Goal: Task Accomplishment & Management: Use online tool/utility

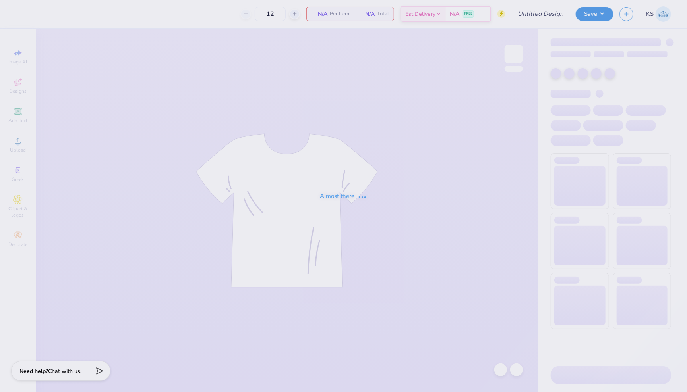
type input "Surf Club - New Member/Club Rush Shirts"
type input "100"
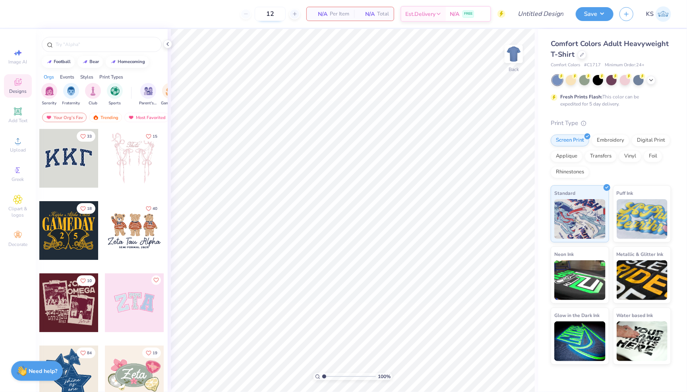
click at [275, 13] on input "12" at bounding box center [270, 14] width 31 height 14
type input "100"
click at [22, 146] on icon at bounding box center [18, 141] width 10 height 10
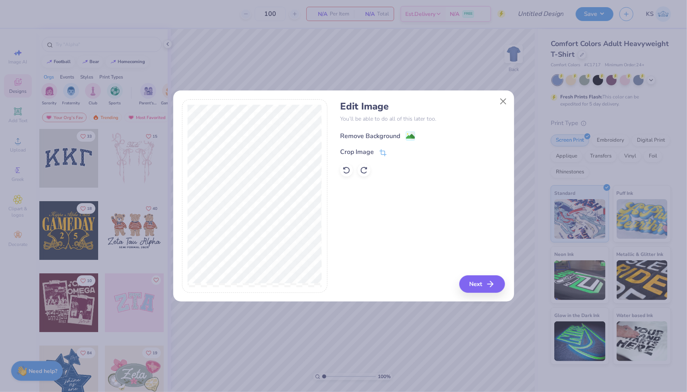
click at [412, 133] on image at bounding box center [410, 136] width 9 height 9
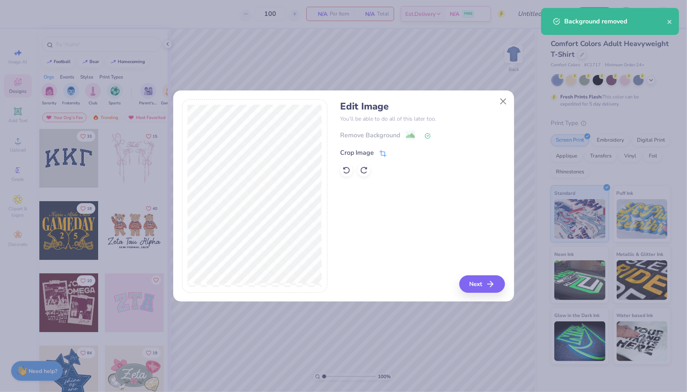
click at [378, 152] on div "Crop Image" at bounding box center [363, 153] width 46 height 10
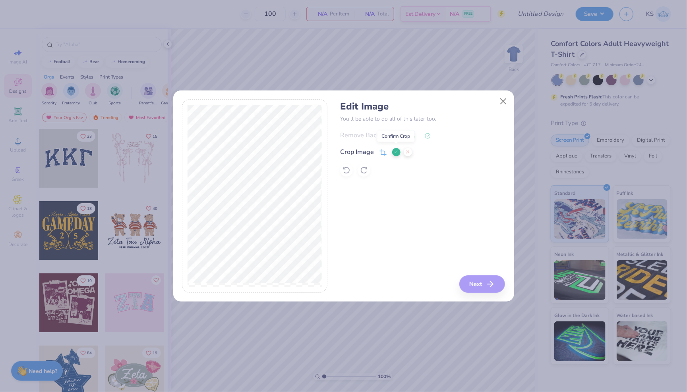
click at [398, 152] on button at bounding box center [396, 152] width 8 height 8
click at [476, 286] on button "Next" at bounding box center [483, 284] width 46 height 17
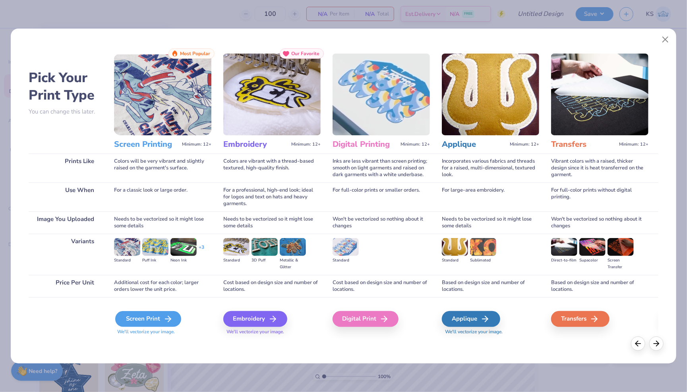
click at [150, 313] on div "Screen Print" at bounding box center [148, 319] width 66 height 16
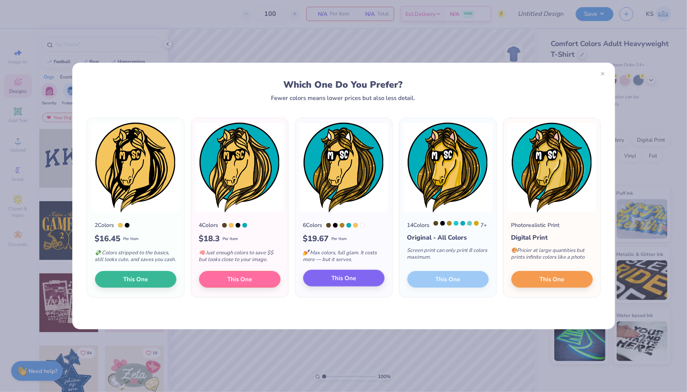
click at [346, 283] on span "This One" at bounding box center [343, 278] width 25 height 9
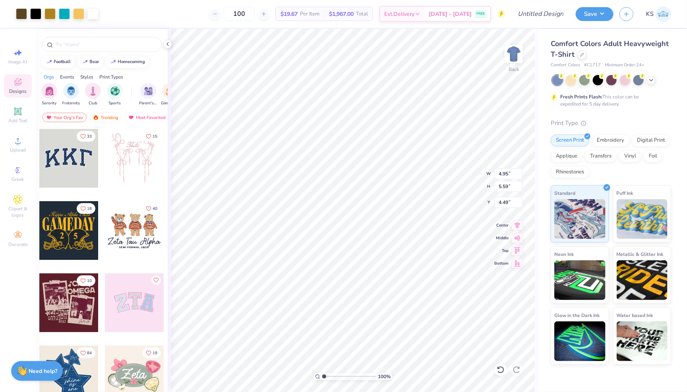
type input "4.95"
type input "5.59"
type input "1.96"
type input "3.39"
type input "3.84"
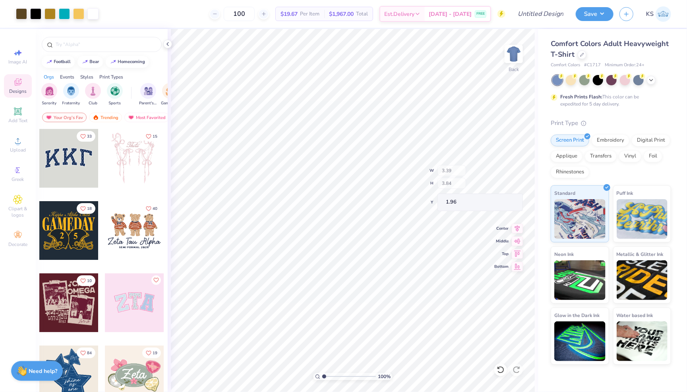
type input "3.00"
click at [569, 80] on div at bounding box center [571, 79] width 10 height 10
click at [648, 79] on icon at bounding box center [651, 79] width 6 height 6
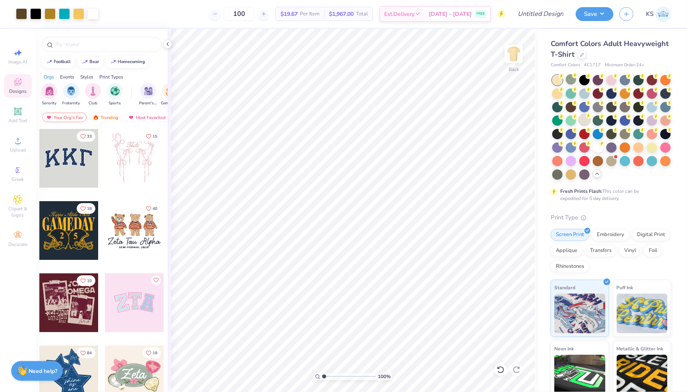
click at [583, 118] on div at bounding box center [584, 120] width 10 height 10
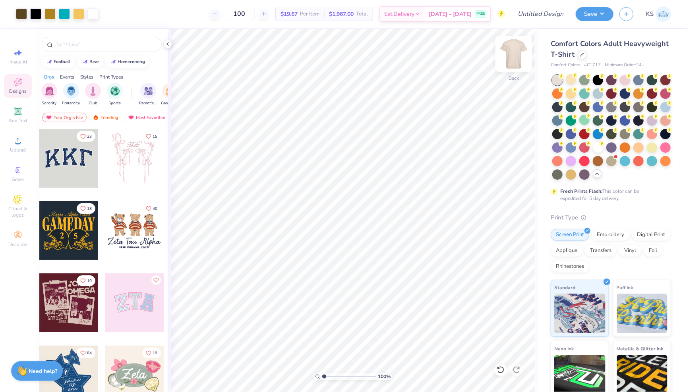
click at [510, 53] on img at bounding box center [514, 54] width 32 height 32
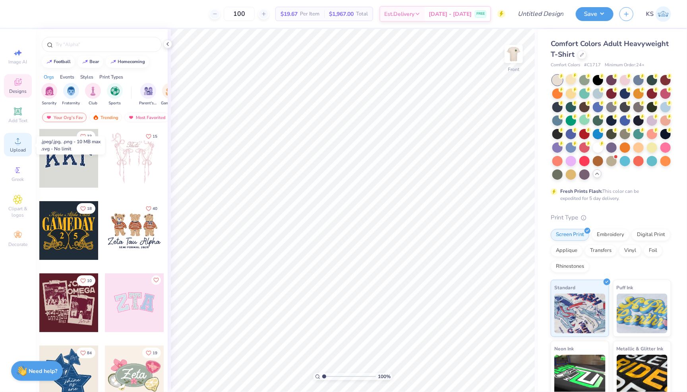
click at [12, 143] on div "Upload" at bounding box center [18, 144] width 28 height 23
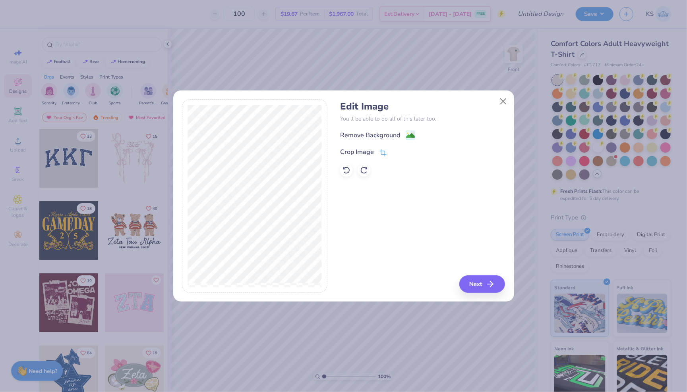
click at [411, 130] on div "Remove Background" at bounding box center [422, 135] width 165 height 10
click at [410, 137] on image at bounding box center [410, 136] width 9 height 9
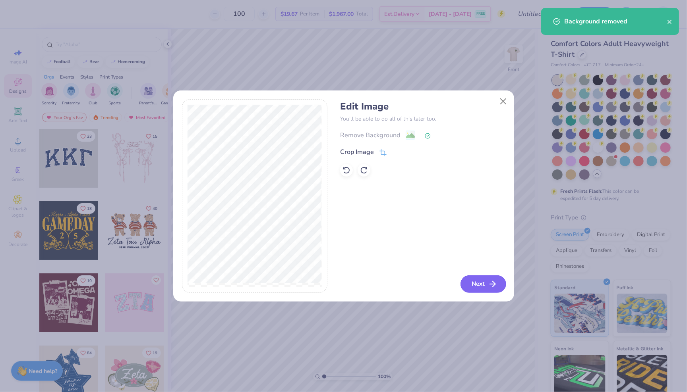
click at [488, 284] on icon "button" at bounding box center [493, 285] width 10 height 10
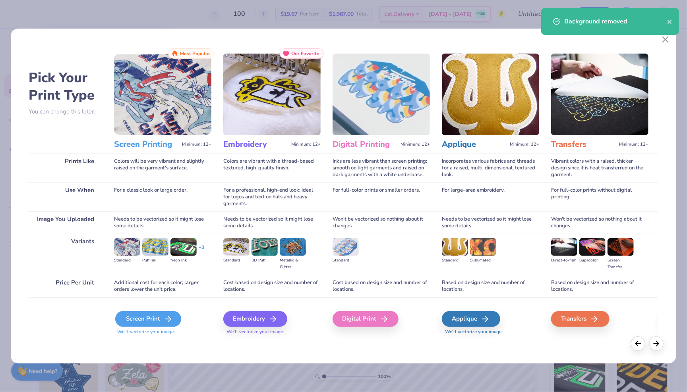
click at [155, 317] on div "Screen Print" at bounding box center [148, 319] width 66 height 16
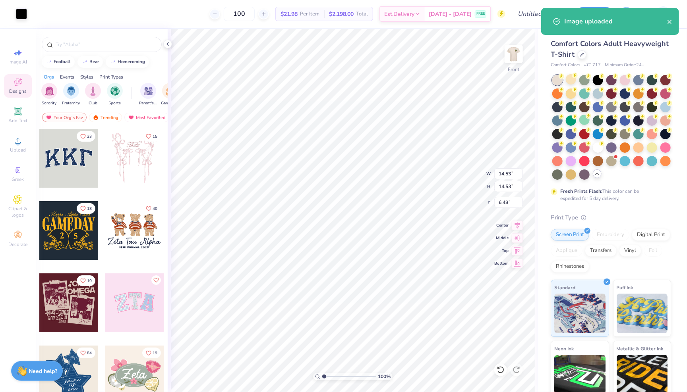
type input "11.13"
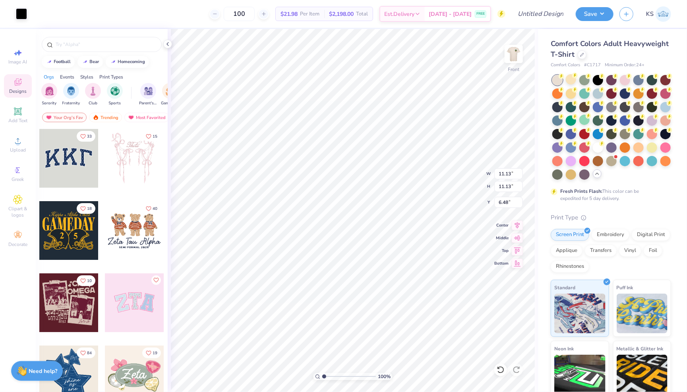
type input "3.78"
type input "12.12"
type input "3.00"
click at [517, 57] on img at bounding box center [514, 54] width 32 height 32
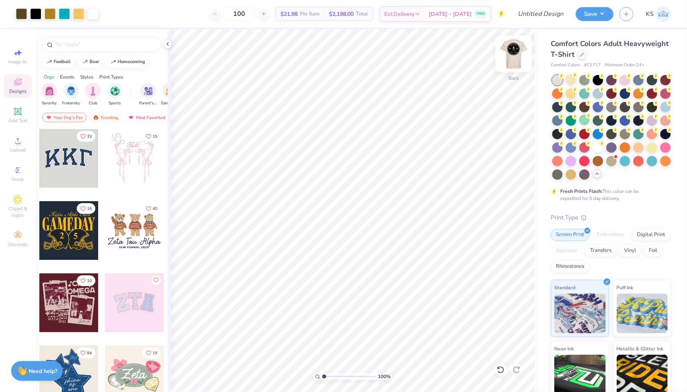
click at [517, 55] on img at bounding box center [514, 54] width 32 height 32
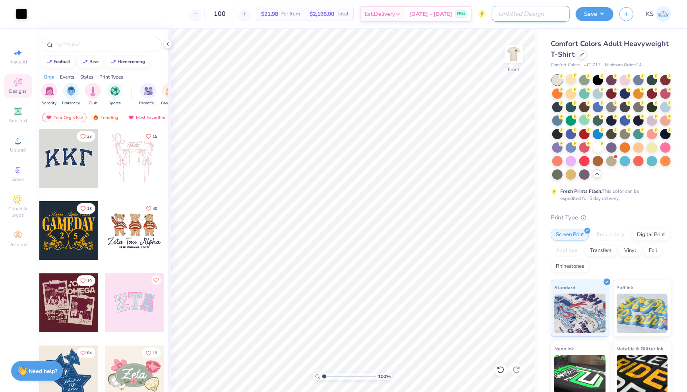
click at [555, 12] on input "Design Title" at bounding box center [531, 14] width 78 height 16
type input "N"
type input "Duke's New Member Tees"
click at [585, 15] on button "Save" at bounding box center [594, 13] width 38 height 14
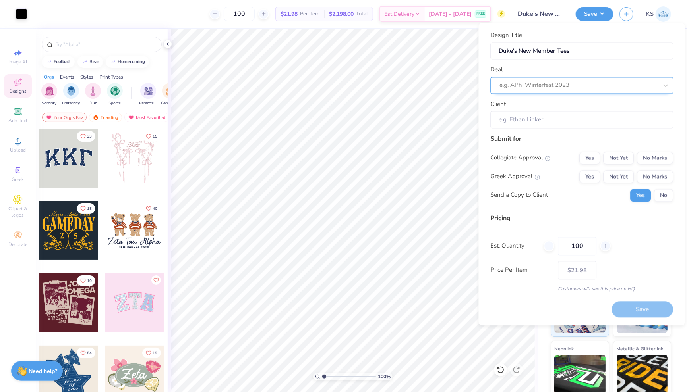
click at [566, 85] on div "e.g. APhi Winterfest 2023" at bounding box center [579, 85] width 158 height 9
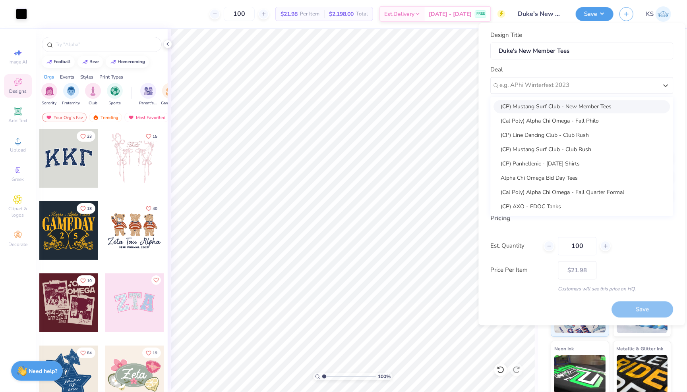
click at [560, 105] on div "(CP) Mustang Surf Club - New Member Tees" at bounding box center [582, 106] width 176 height 13
type input "[PERSON_NAME]"
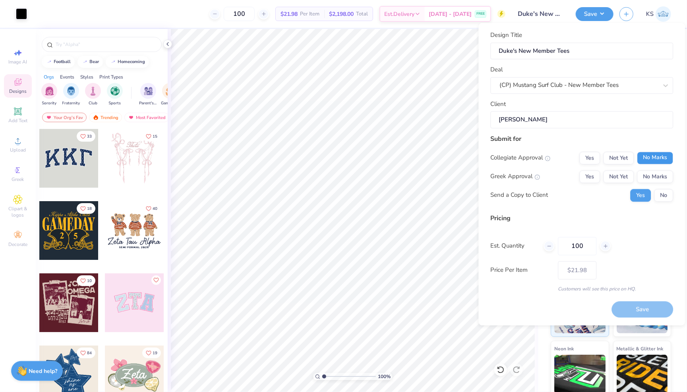
click at [647, 160] on button "No Marks" at bounding box center [655, 158] width 36 height 13
click at [648, 178] on button "No Marks" at bounding box center [655, 176] width 36 height 13
click at [665, 196] on button "No" at bounding box center [663, 195] width 19 height 13
click at [650, 307] on button "Save" at bounding box center [643, 310] width 62 height 16
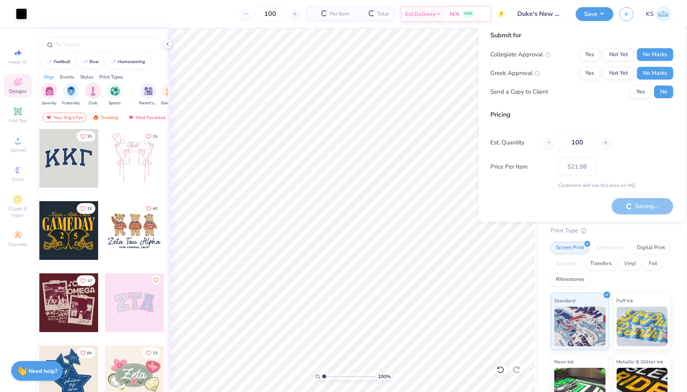
type input "– –"
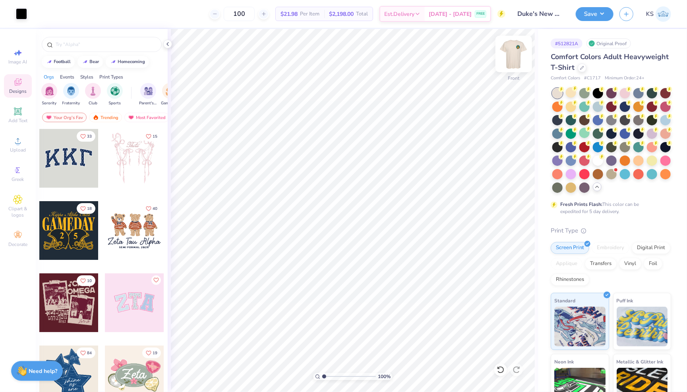
click at [517, 56] on img at bounding box center [514, 54] width 32 height 32
click at [516, 54] on img at bounding box center [514, 54] width 32 height 32
click at [516, 54] on img at bounding box center [514, 54] width 16 height 16
click at [510, 59] on img at bounding box center [514, 54] width 32 height 32
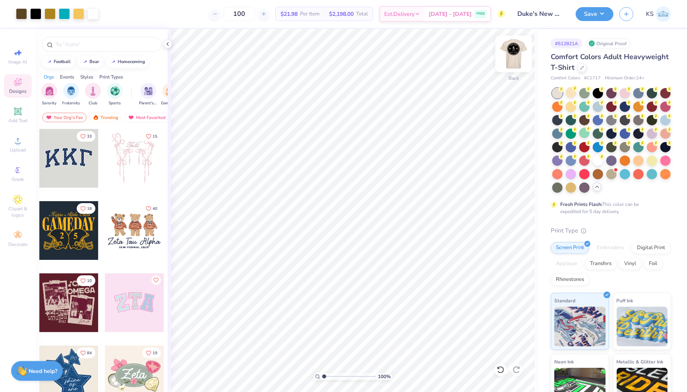
click at [517, 56] on img at bounding box center [514, 54] width 32 height 32
click at [515, 55] on img at bounding box center [514, 54] width 32 height 32
click at [515, 54] on img at bounding box center [514, 54] width 32 height 32
click at [519, 49] on img at bounding box center [514, 54] width 32 height 32
type input "11.92"
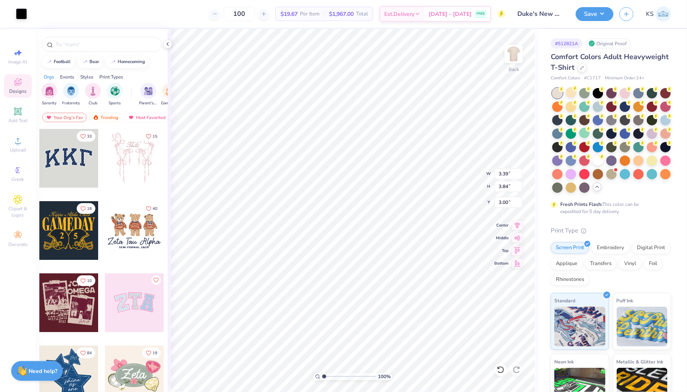
type input "11.92"
type input "0.65"
type input "3.78"
type input "3.00"
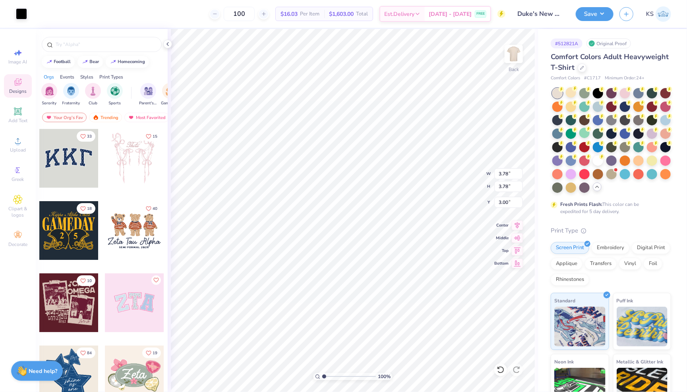
type input "3.50"
click at [517, 58] on img at bounding box center [514, 54] width 32 height 32
click at [20, 145] on icon at bounding box center [18, 141] width 10 height 10
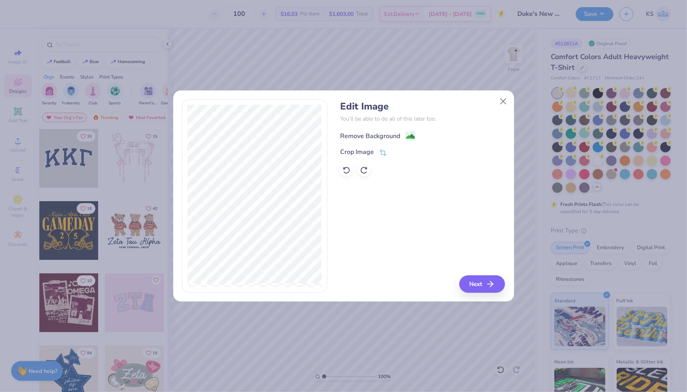
click at [378, 132] on div "Remove Background" at bounding box center [370, 136] width 60 height 10
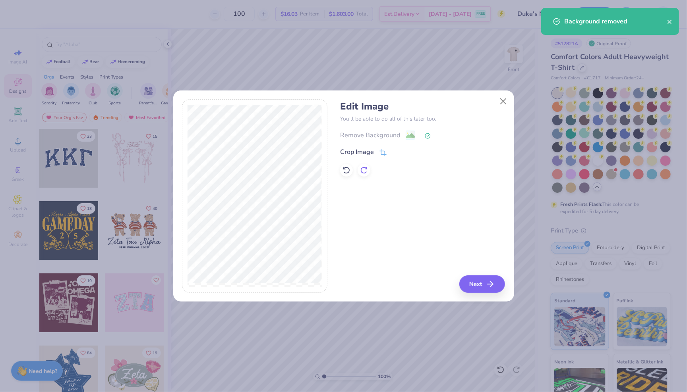
click at [363, 167] on icon at bounding box center [364, 170] width 8 height 8
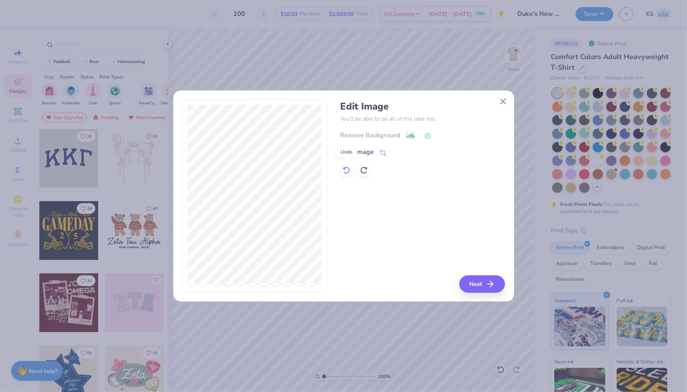
click at [344, 169] on icon at bounding box center [346, 170] width 8 height 8
click at [346, 170] on icon at bounding box center [346, 170] width 8 height 8
click at [411, 133] on image at bounding box center [410, 136] width 9 height 9
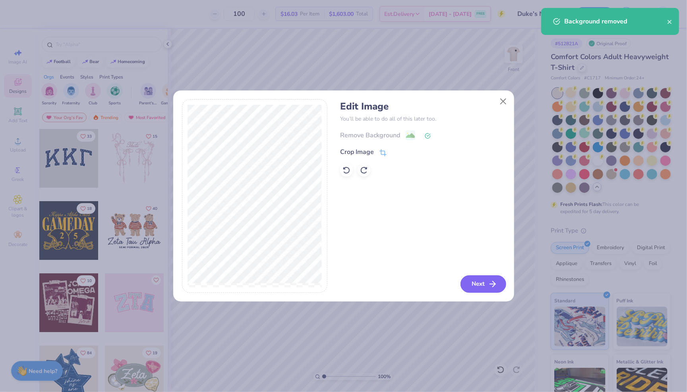
click at [484, 281] on button "Next" at bounding box center [483, 284] width 46 height 17
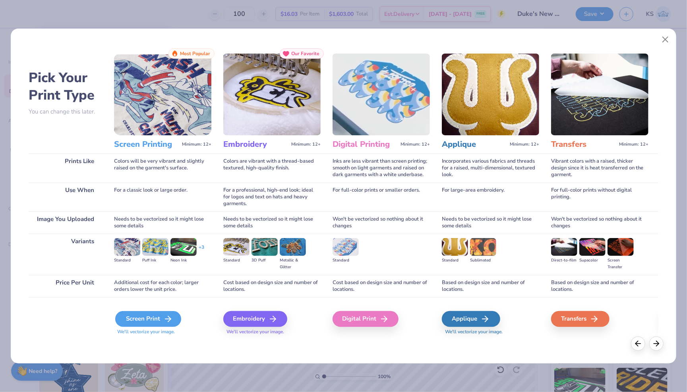
click at [139, 318] on div "Screen Print" at bounding box center [148, 319] width 66 height 16
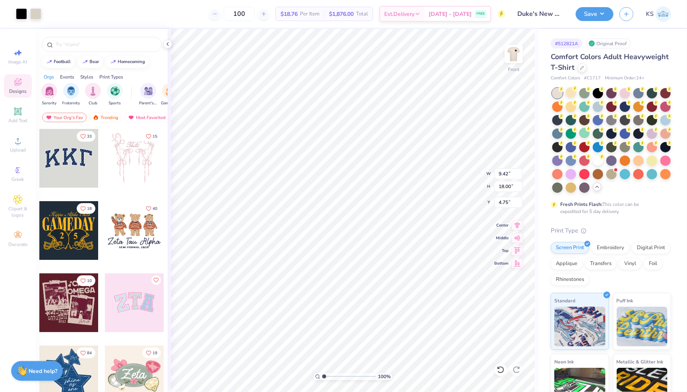
type input "5.77"
type input "11.03"
type input "4.85"
type input "11.03"
type input "5.78"
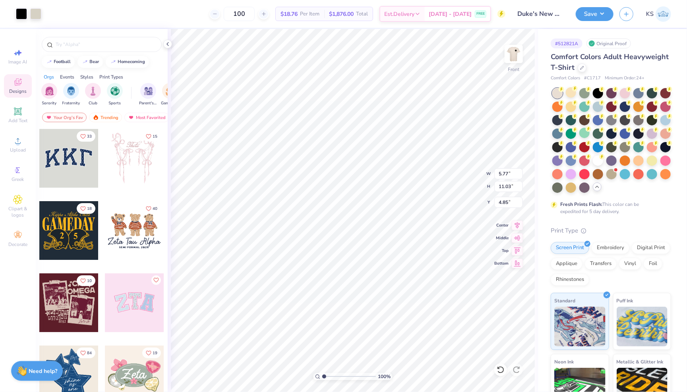
type input "7.48"
type input "3.00"
type input "13.97"
type input "7.31"
type input "12.59"
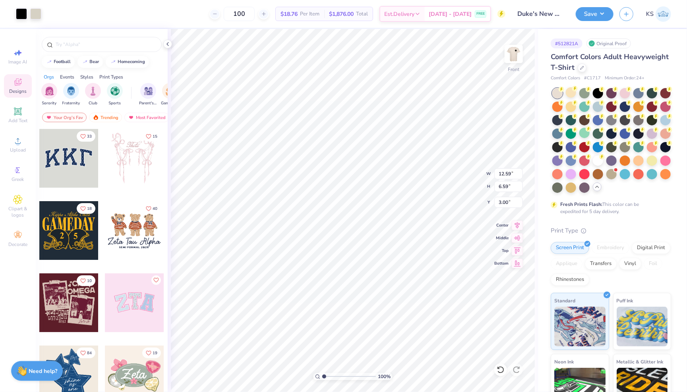
type input "6.59"
click at [515, 53] on img at bounding box center [514, 54] width 32 height 32
click at [515, 53] on img at bounding box center [514, 54] width 16 height 16
click at [639, 93] on div at bounding box center [638, 92] width 10 height 10
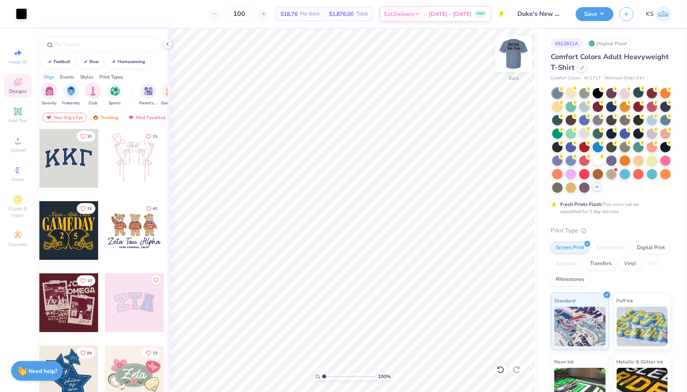
click at [511, 66] on img at bounding box center [514, 54] width 32 height 32
click at [515, 56] on img at bounding box center [514, 54] width 32 height 32
click at [572, 158] on icon at bounding box center [575, 156] width 6 height 6
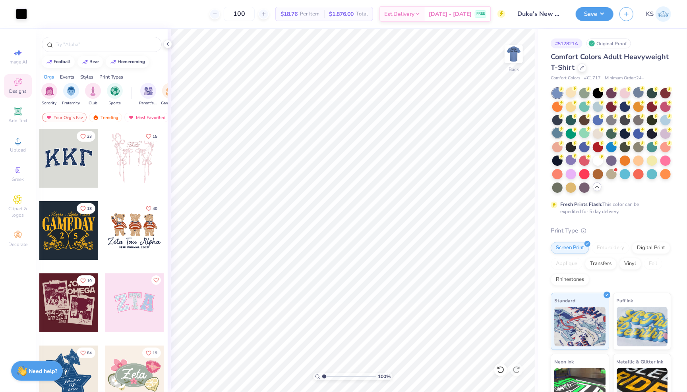
click at [557, 134] on div at bounding box center [557, 133] width 10 height 10
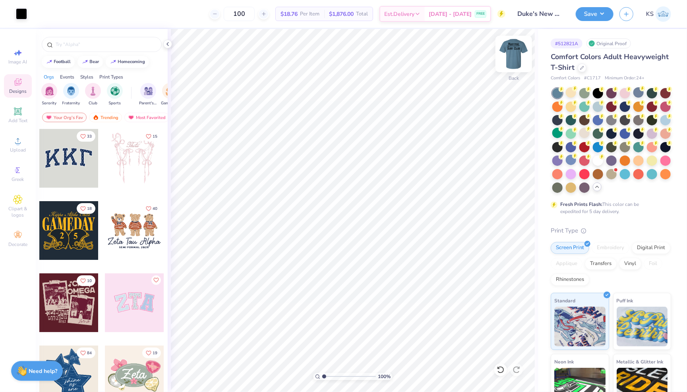
click at [507, 42] on img at bounding box center [514, 54] width 32 height 32
click at [514, 49] on img at bounding box center [514, 54] width 32 height 32
click at [518, 54] on img at bounding box center [514, 54] width 32 height 32
click at [518, 54] on img at bounding box center [514, 54] width 16 height 16
click at [598, 105] on div at bounding box center [598, 106] width 10 height 10
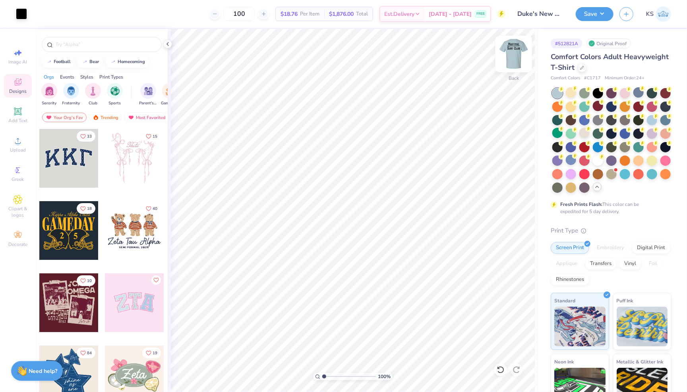
click at [515, 55] on img at bounding box center [514, 54] width 32 height 32
click at [515, 55] on img at bounding box center [514, 54] width 16 height 16
click at [573, 112] on div at bounding box center [611, 140] width 119 height 105
click at [573, 109] on div at bounding box center [571, 106] width 10 height 10
click at [570, 95] on div at bounding box center [571, 92] width 10 height 10
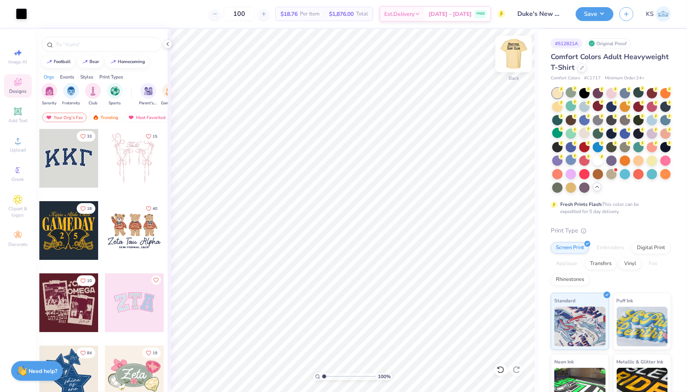
click at [512, 51] on img at bounding box center [514, 54] width 32 height 32
click at [512, 51] on img at bounding box center [514, 54] width 16 height 16
click at [666, 121] on div at bounding box center [665, 119] width 10 height 10
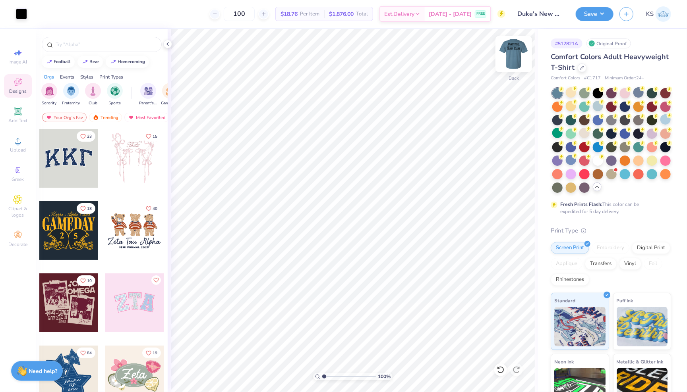
click at [514, 56] on img at bounding box center [514, 54] width 32 height 32
click at [598, 104] on div at bounding box center [598, 106] width 10 height 10
click at [511, 64] on img at bounding box center [514, 54] width 32 height 32
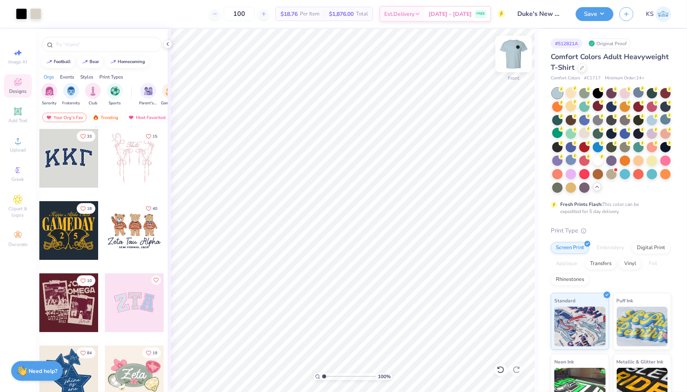
click at [512, 64] on img at bounding box center [514, 54] width 32 height 32
click at [593, 17] on button "Save" at bounding box center [594, 13] width 38 height 14
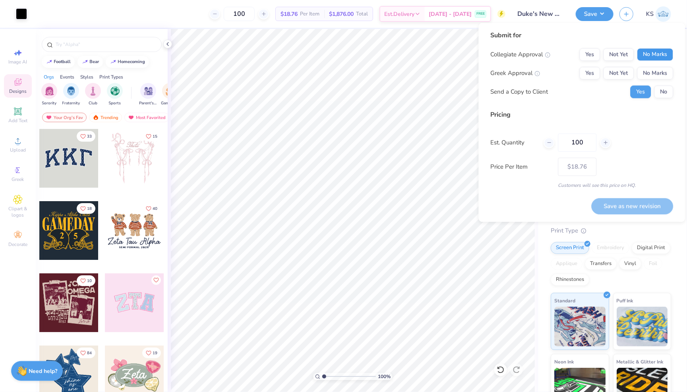
click at [649, 52] on button "No Marks" at bounding box center [655, 54] width 36 height 13
click at [649, 72] on button "No Marks" at bounding box center [655, 73] width 36 height 13
click at [669, 87] on button "No" at bounding box center [663, 92] width 19 height 13
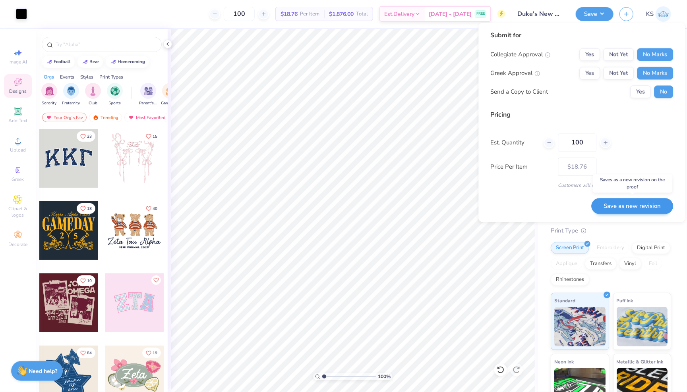
click at [622, 206] on button "Save as new revision" at bounding box center [632, 206] width 82 height 16
type input "$18.76"
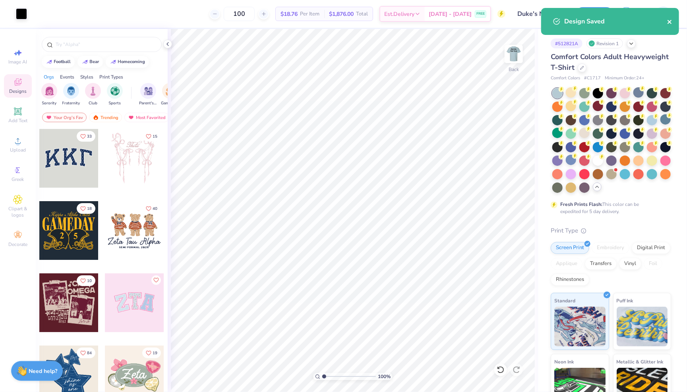
click at [671, 21] on icon "close" at bounding box center [670, 22] width 6 height 6
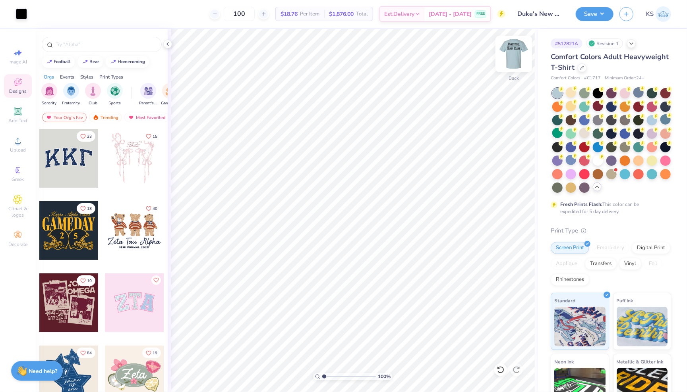
click at [517, 53] on img at bounding box center [514, 54] width 32 height 32
click at [517, 53] on img at bounding box center [514, 54] width 16 height 16
